Goal: Information Seeking & Learning: Learn about a topic

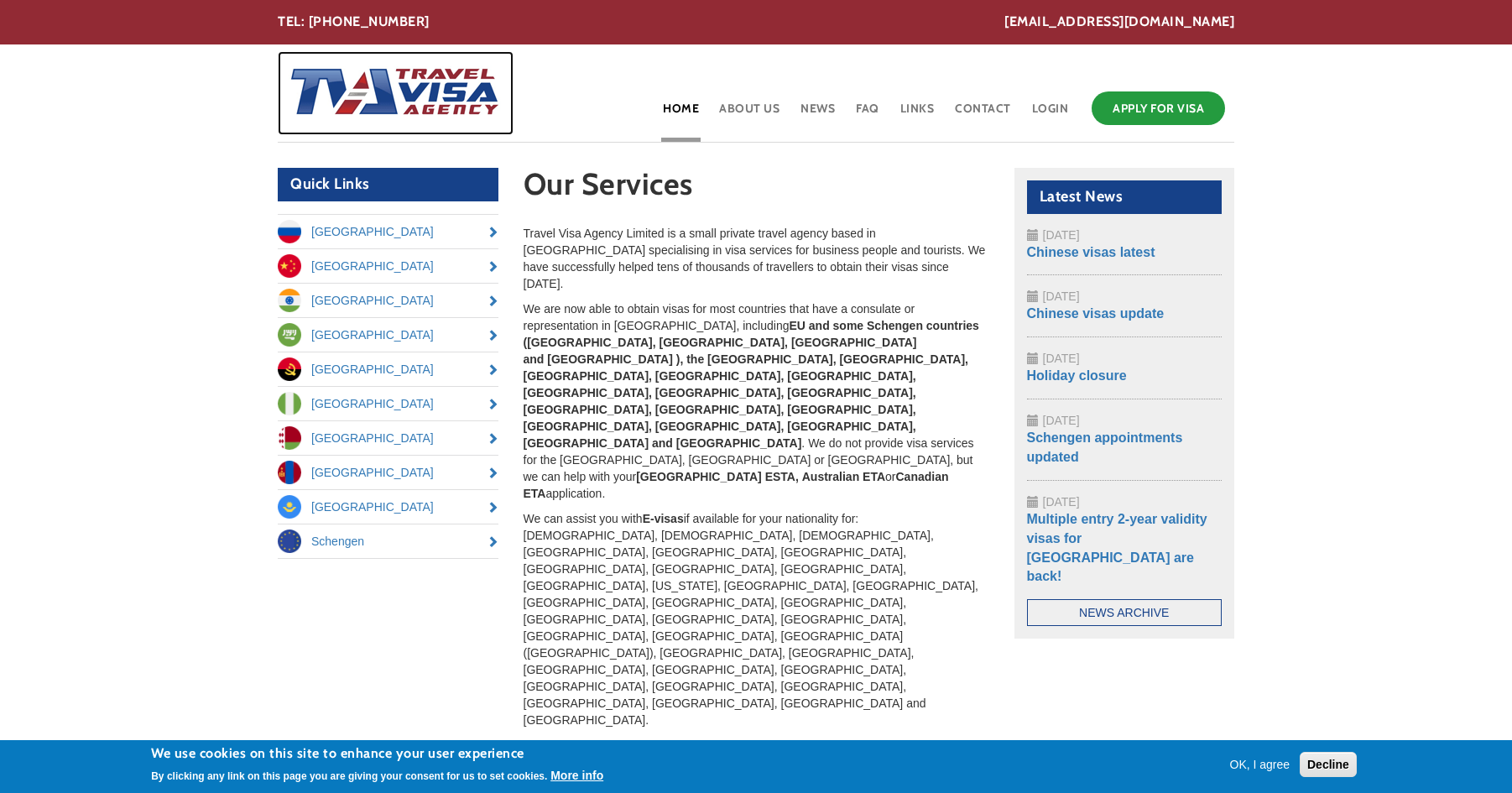
click at [362, 87] on img at bounding box center [389, 93] width 223 height 84
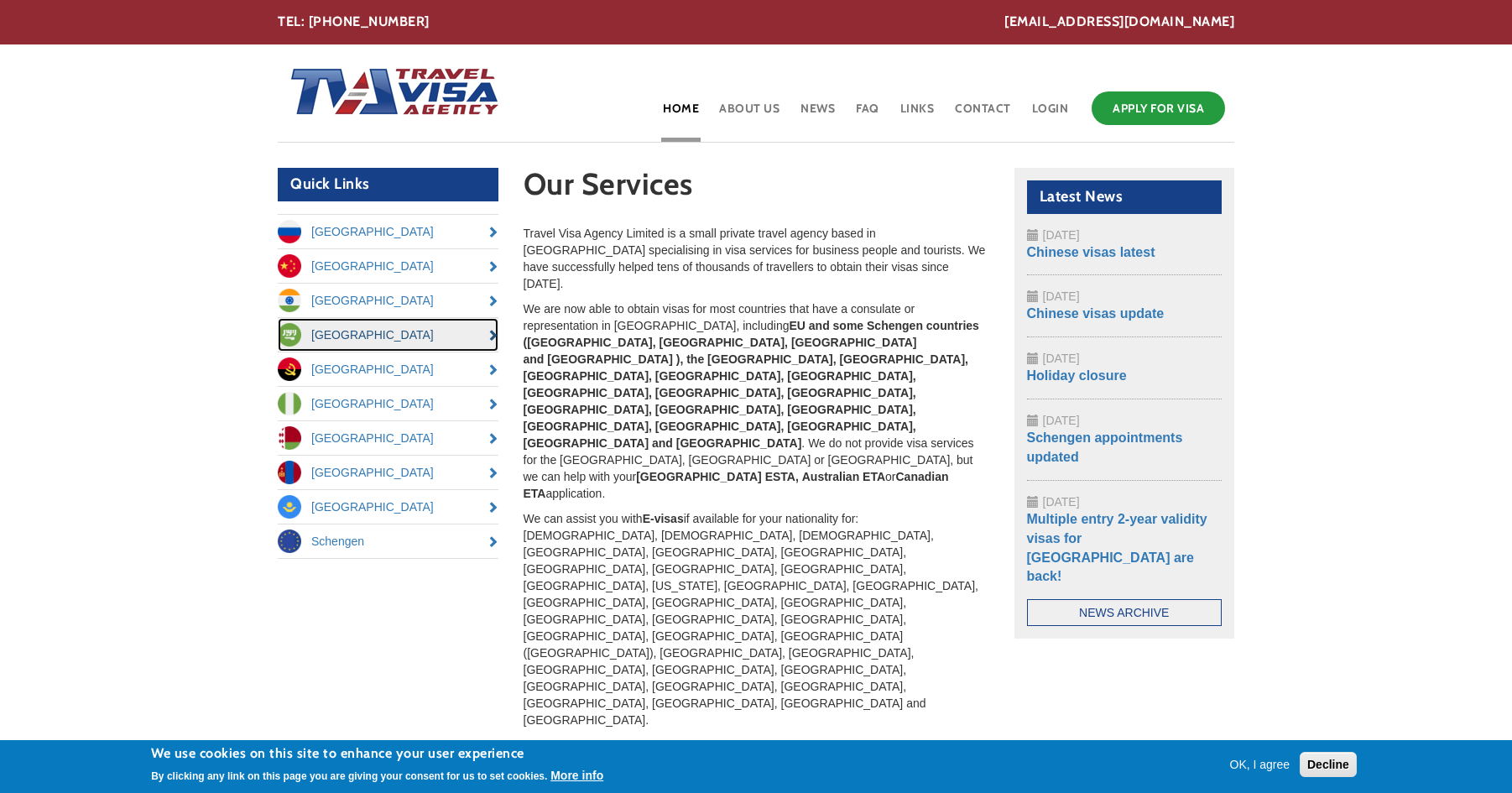
click at [324, 331] on link "[GEOGRAPHIC_DATA]" at bounding box center [387, 335] width 221 height 34
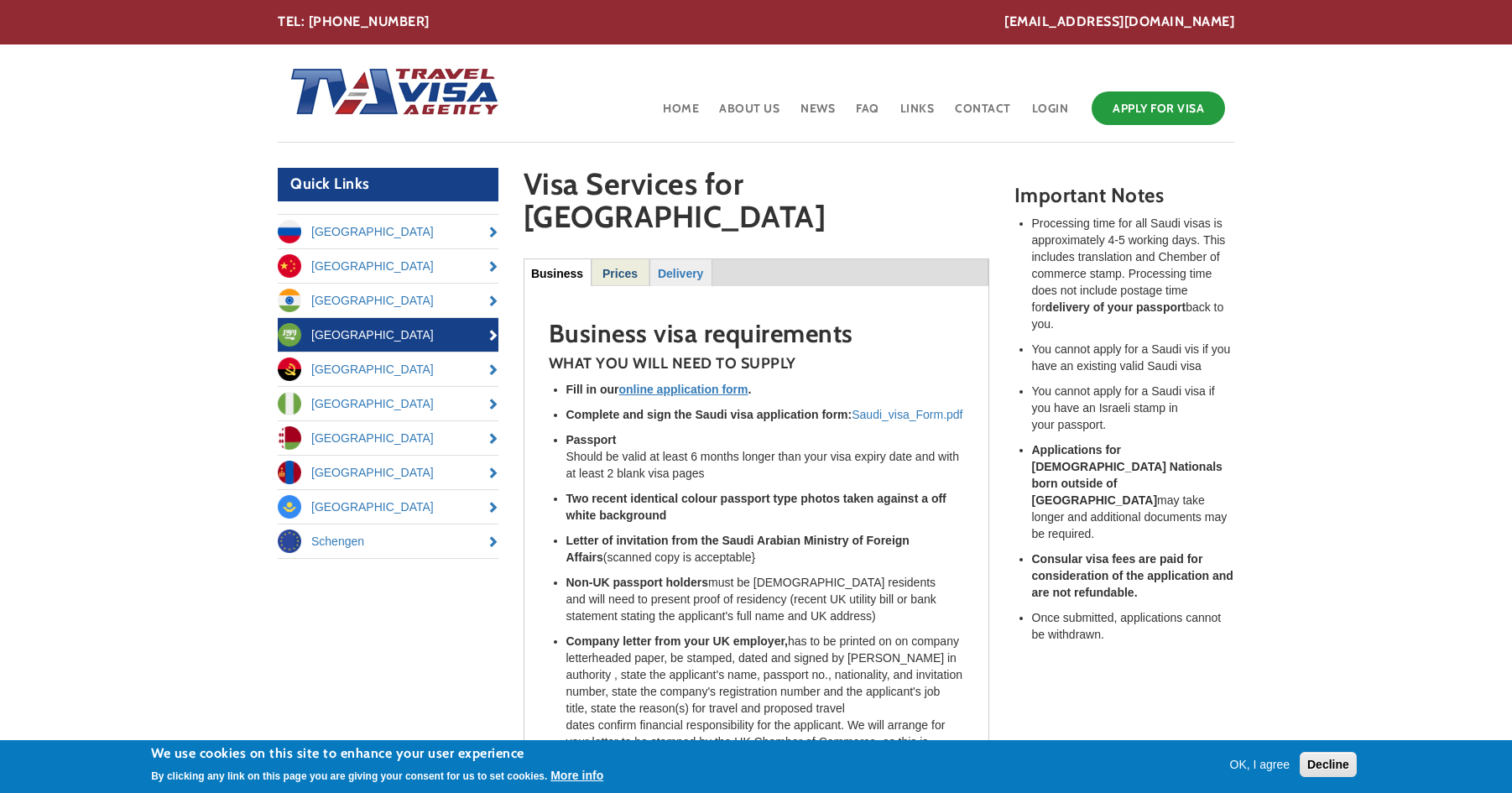
click at [625, 267] on strong "Prices" at bounding box center [620, 273] width 35 height 13
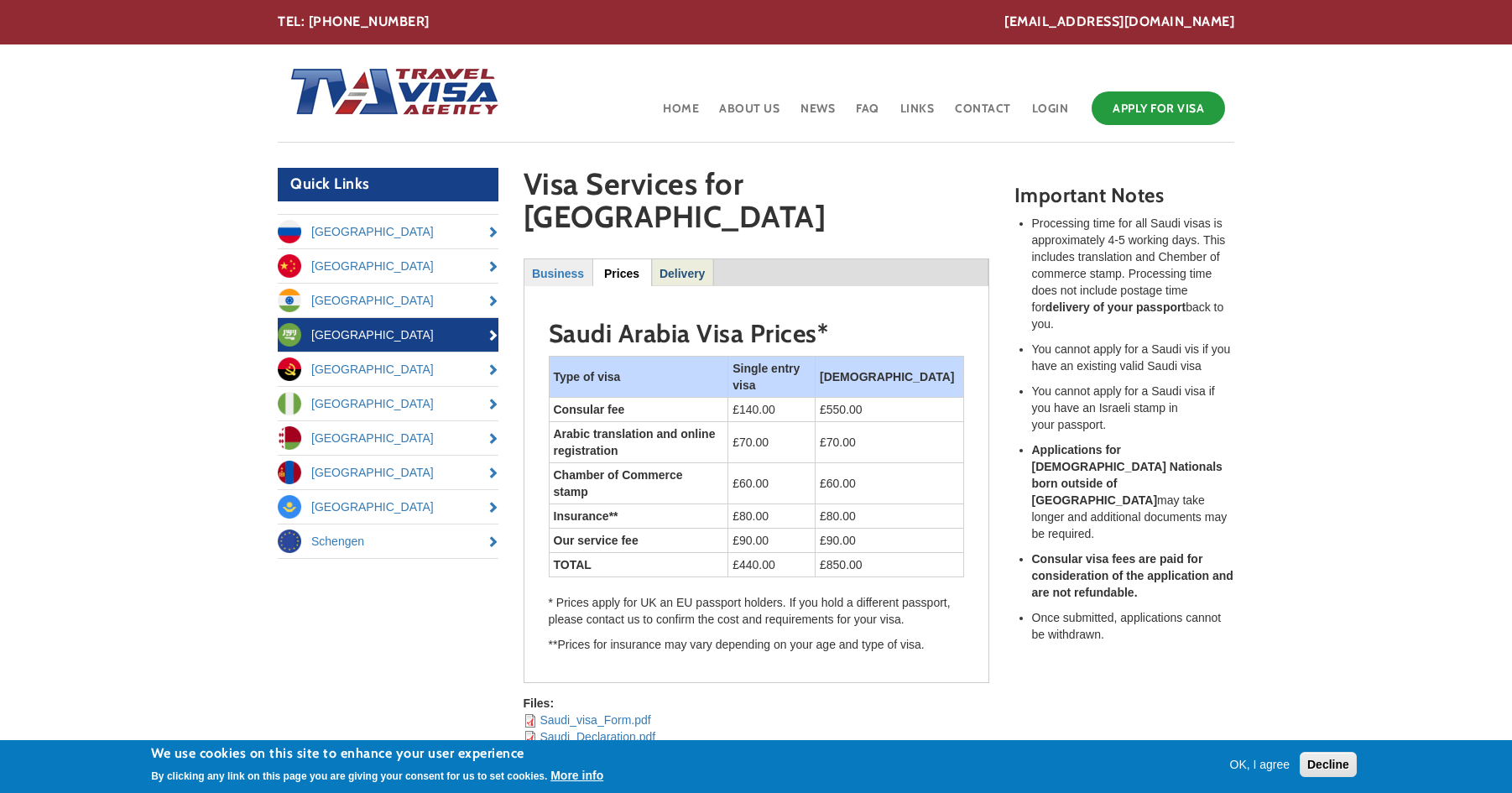
click at [682, 267] on strong "Delivery" at bounding box center [682, 273] width 45 height 13
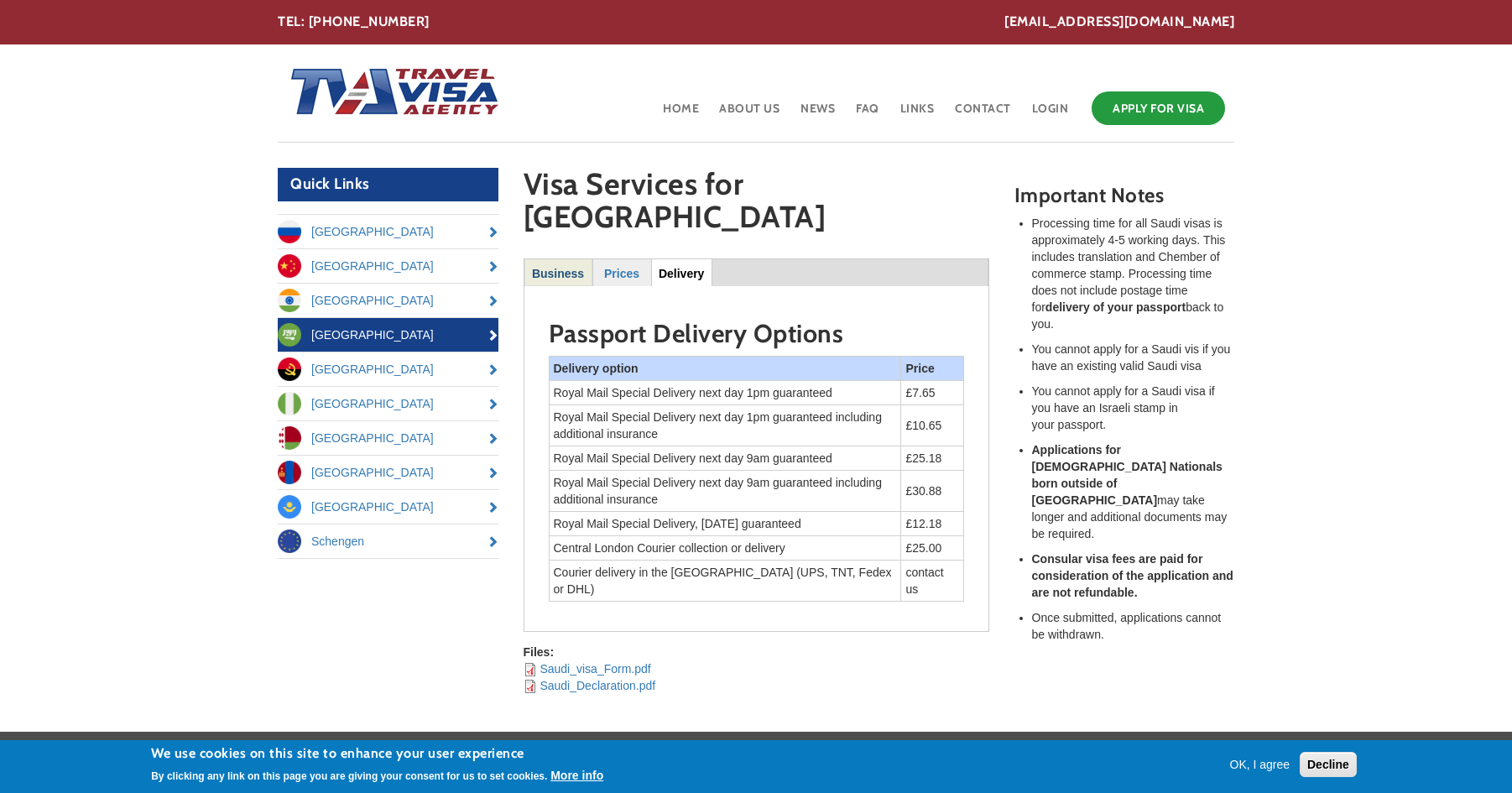
click at [549, 260] on link "Business" at bounding box center [558, 272] width 66 height 26
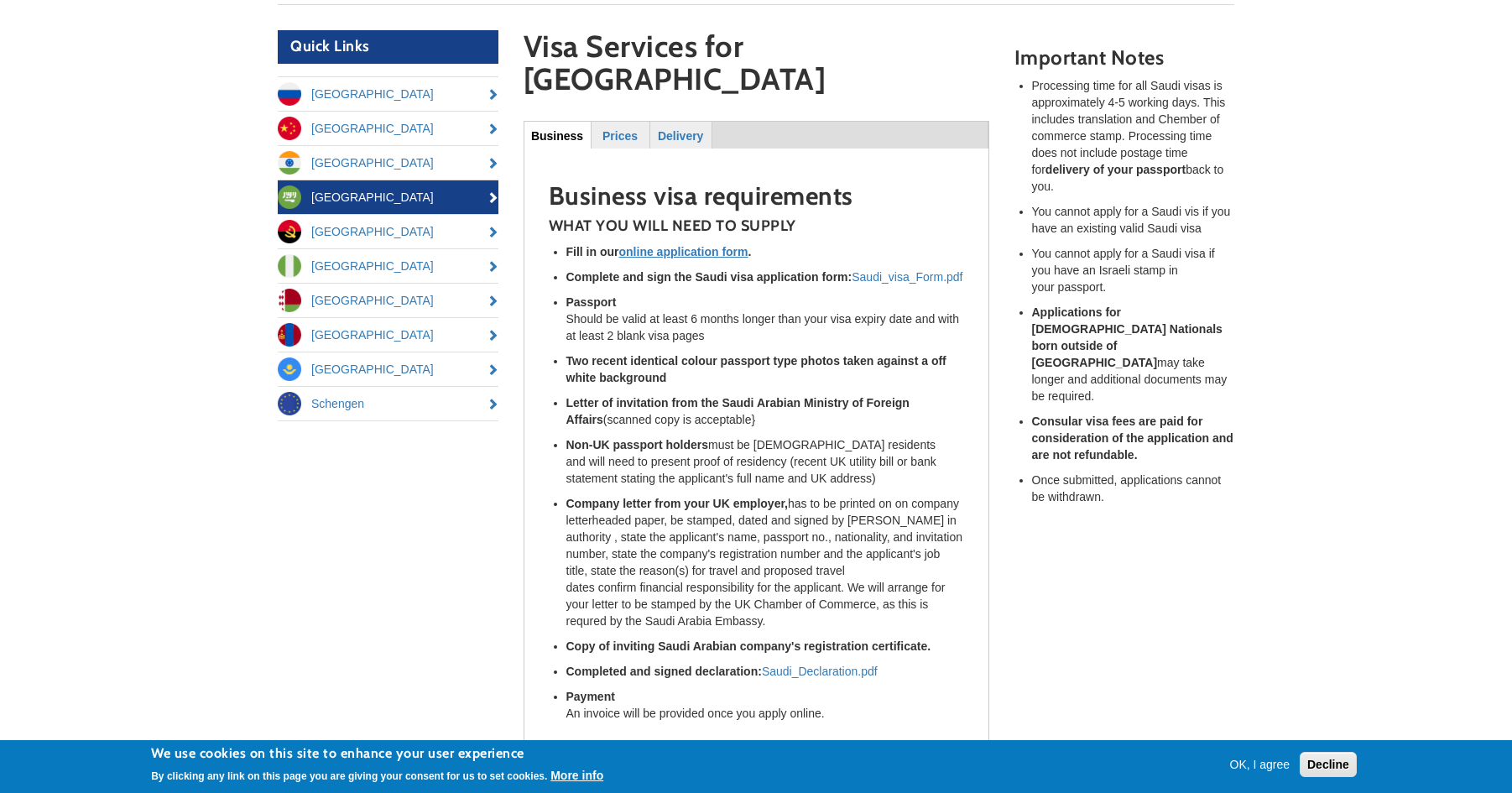
scroll to position [351, 0]
